Goal: Transaction & Acquisition: Book appointment/travel/reservation

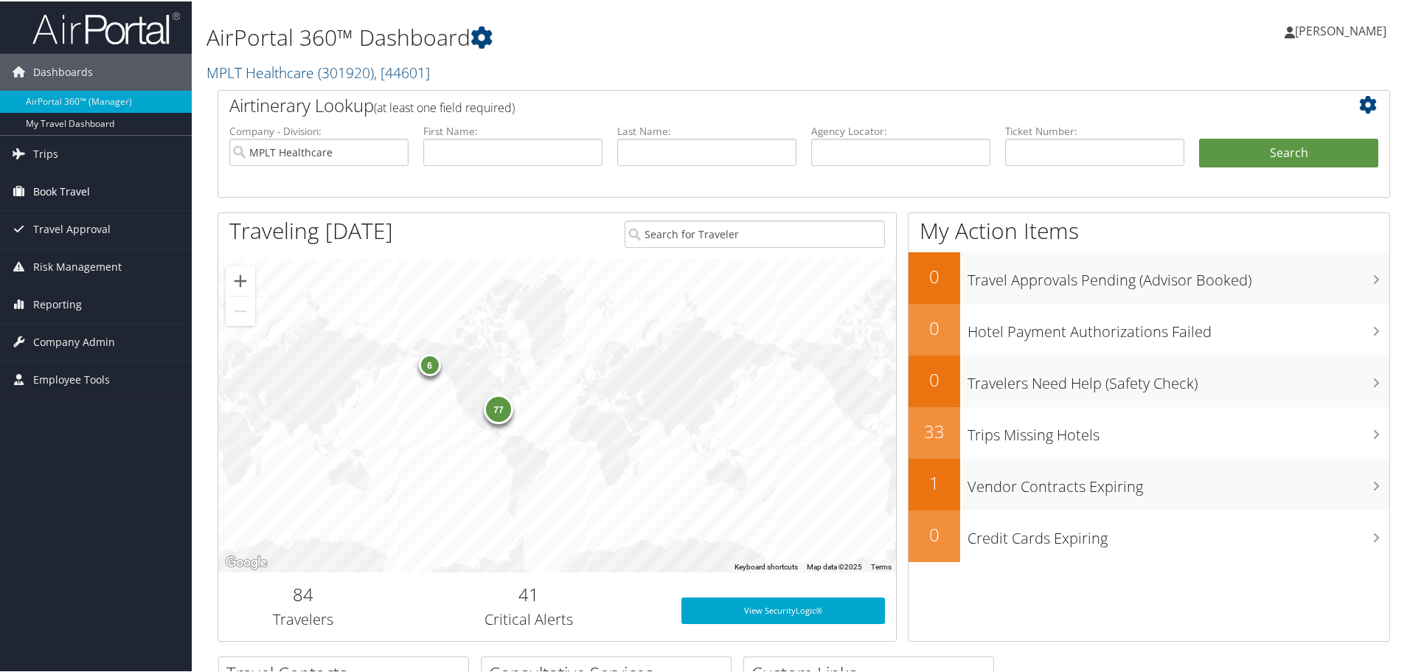
click at [60, 193] on span "Book Travel" at bounding box center [61, 190] width 57 height 37
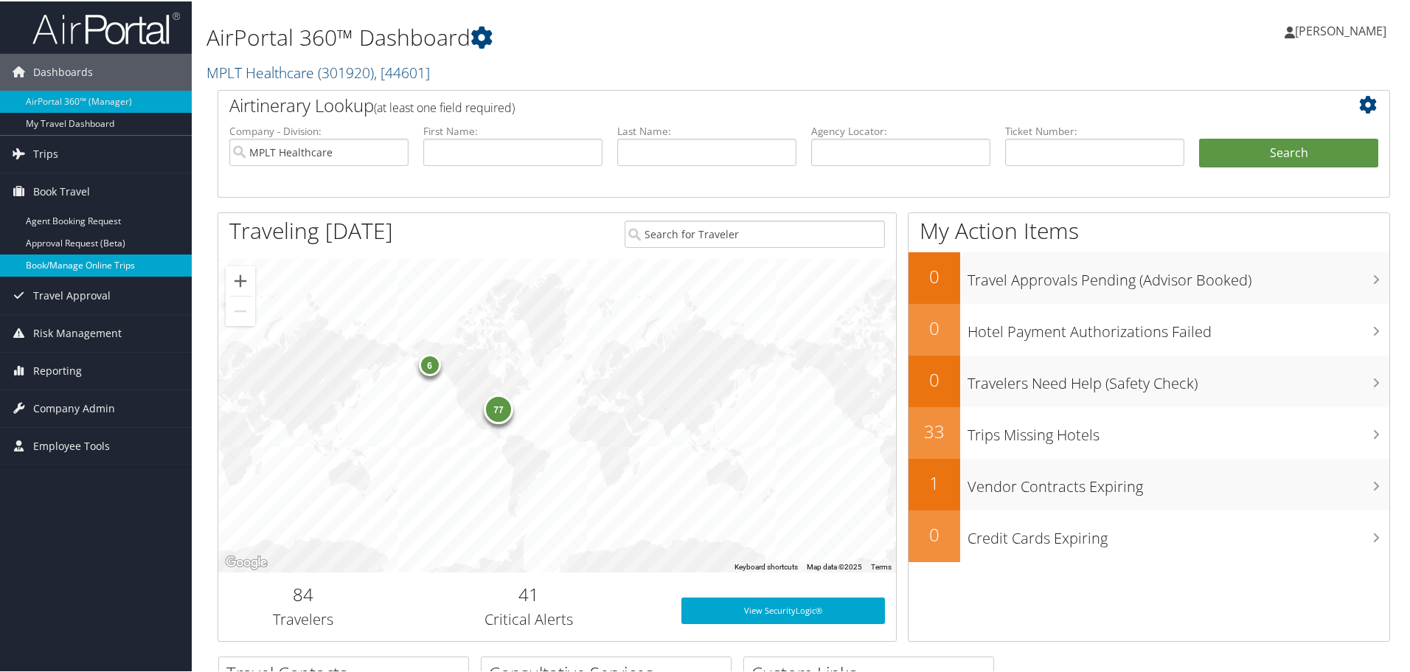
click at [57, 268] on link "Book/Manage Online Trips" at bounding box center [96, 264] width 192 height 22
